Goal: Information Seeking & Learning: Learn about a topic

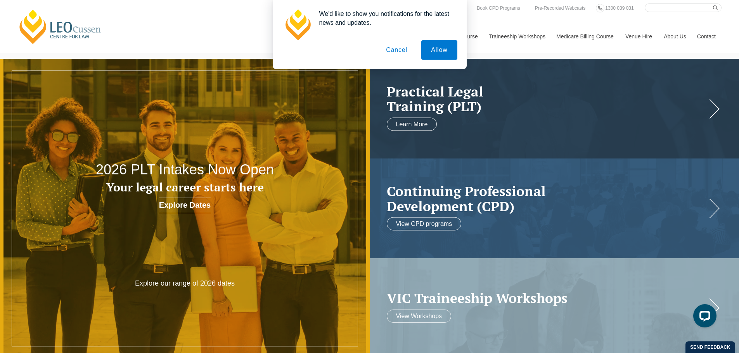
click at [397, 47] on button "Cancel" at bounding box center [396, 49] width 41 height 19
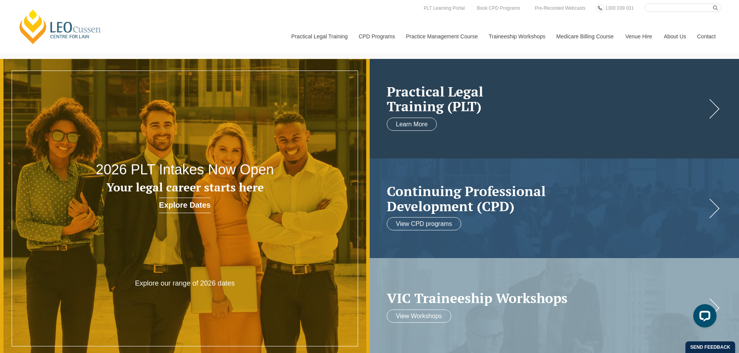
click at [658, 104] on h2 "Practical Legal Training (PLT)" at bounding box center [547, 99] width 320 height 30
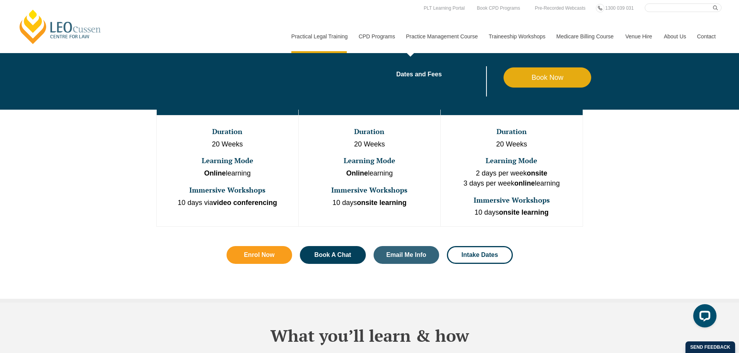
click at [400, 33] on link "Practice Management Course" at bounding box center [441, 36] width 83 height 33
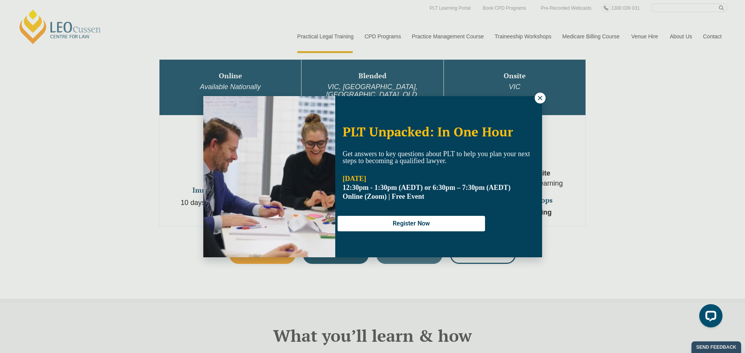
click at [540, 93] on button at bounding box center [540, 98] width 11 height 11
